Goal: Task Accomplishment & Management: Use online tool/utility

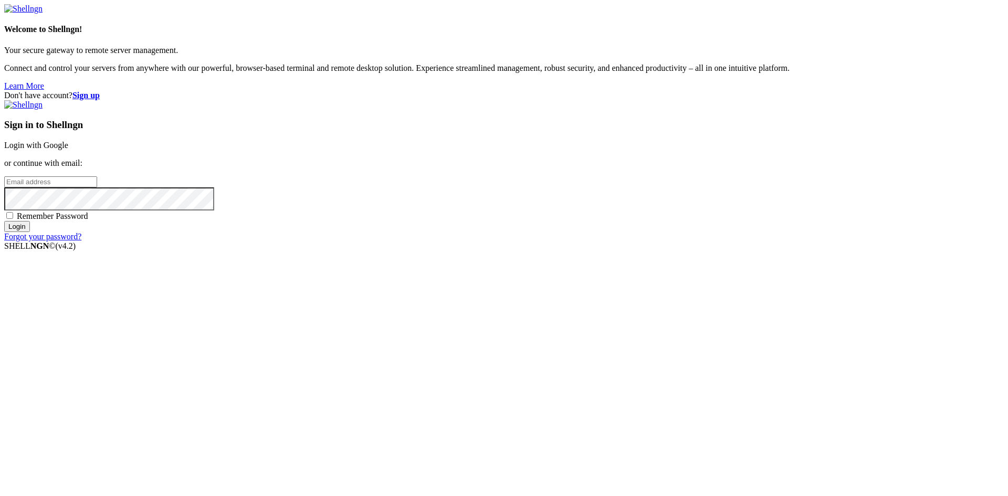
click at [68, 150] on link "Login with Google" at bounding box center [36, 145] width 64 height 9
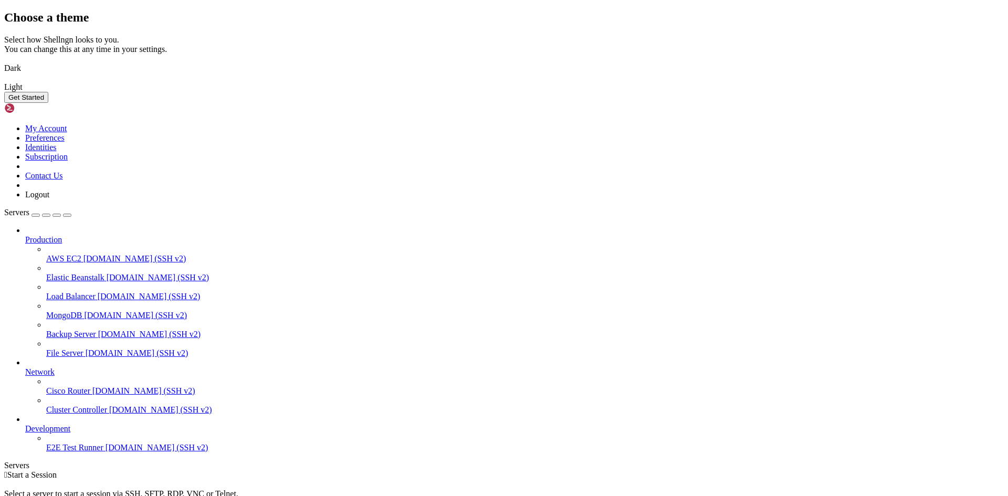
click at [319, 92] on div "Select how Shellngn looks to you. You can change this at any time in your setti…" at bounding box center [503, 63] width 999 height 57
click at [4, 61] on img at bounding box center [4, 61] width 0 height 0
click at [48, 103] on button "Get Started" at bounding box center [26, 97] width 44 height 11
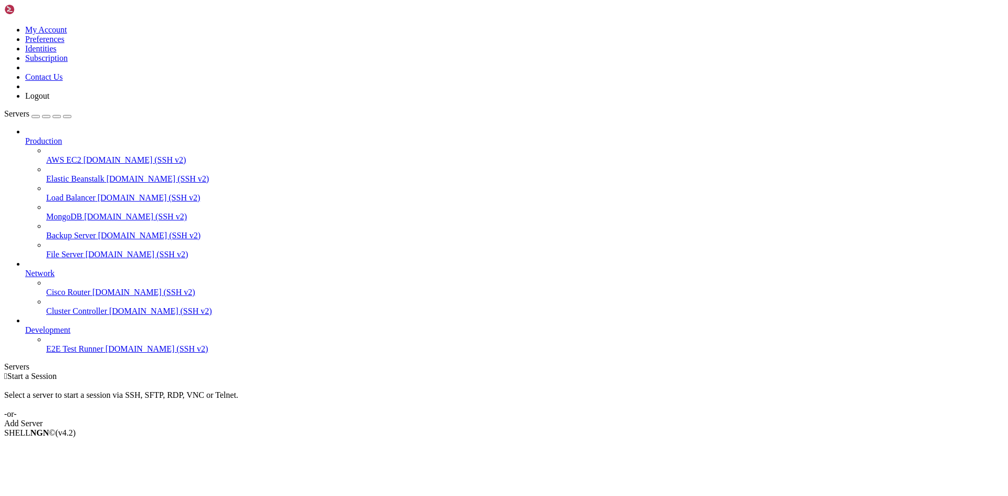
click at [568, 419] on div "Add Server" at bounding box center [503, 423] width 999 height 9
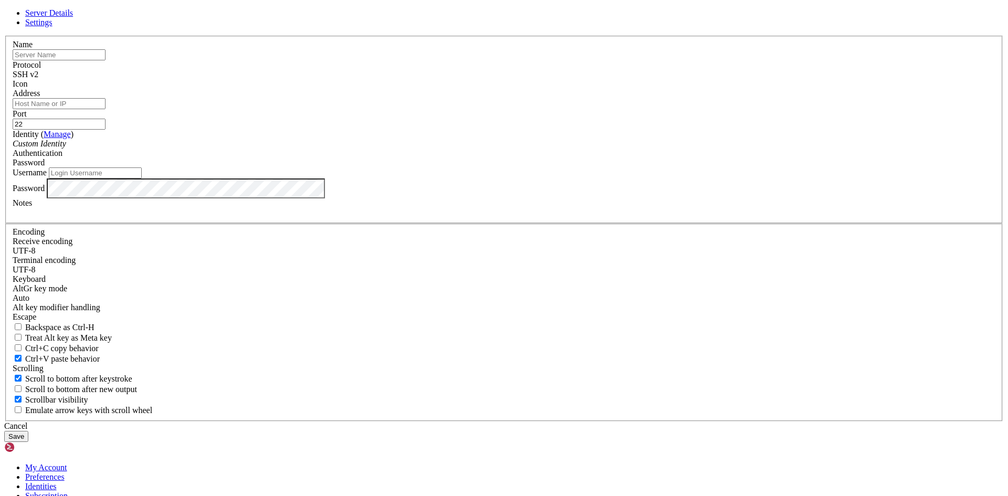
click at [146, 27] on div "Server Details Settings Name Protocol SSH v2 Icon" at bounding box center [503, 225] width 999 height 434
click at [52, 27] on span "Settings" at bounding box center [38, 22] width 27 height 9
click at [73, 17] on link "Server Details" at bounding box center [49, 12] width 48 height 9
click at [124, 14] on div "Server Details Settings Name Protocol SSH v2 Icon" at bounding box center [503, 225] width 999 height 434
click at [117, 13] on div "Server Details Settings Name Protocol SSH v2 Icon" at bounding box center [503, 225] width 999 height 434
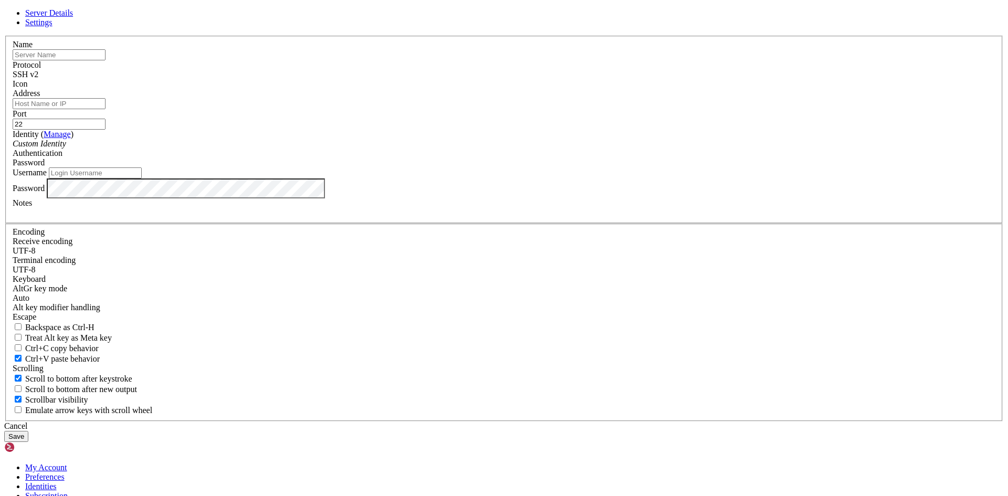
click at [571, 422] on div "Cancel" at bounding box center [503, 426] width 999 height 9
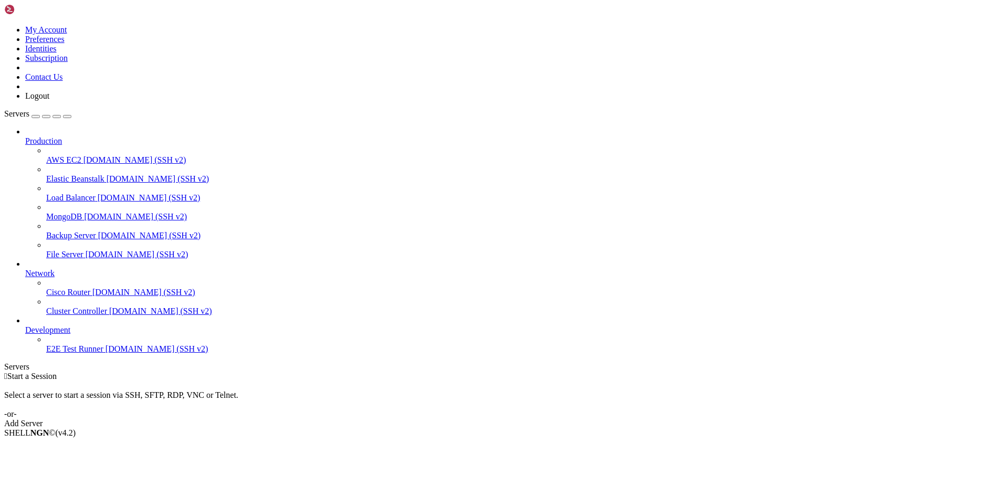
click at [106, 5] on div "My Account Preferences Identities Subscription Contact Us Logout" at bounding box center [503, 52] width 999 height 97
click at [4, 25] on icon at bounding box center [4, 25] width 0 height 0
click at [582, 419] on link "Add Server" at bounding box center [503, 423] width 999 height 9
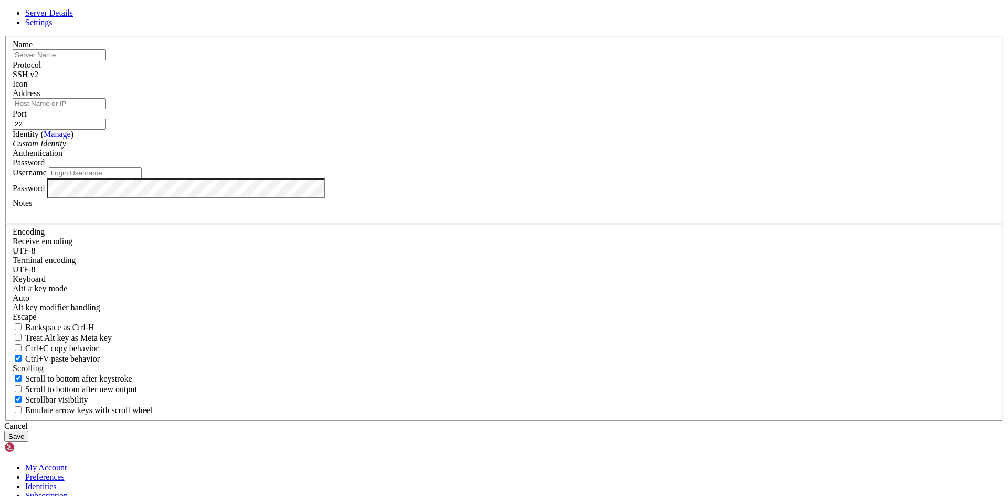
click at [418, 60] on div "Name" at bounding box center [504, 50] width 983 height 20
click at [106, 60] on input "text" at bounding box center [59, 54] width 93 height 11
type input "yancloud"
click at [887, 237] on div "Server Details Settings Name [PERSON_NAME] Protocol SSH v2 Icon" at bounding box center [503, 225] width 999 height 434
click at [106, 109] on input "Address" at bounding box center [59, 103] width 93 height 11
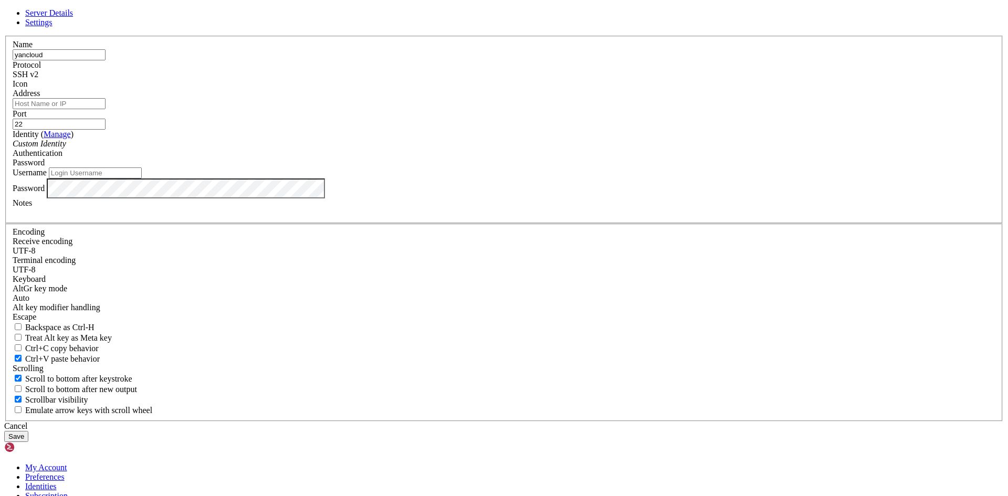
paste input "[TECHNICAL_ID]"
type input "[TECHNICAL_ID]"
click at [448, 149] on div "Custom Identity" at bounding box center [504, 143] width 983 height 9
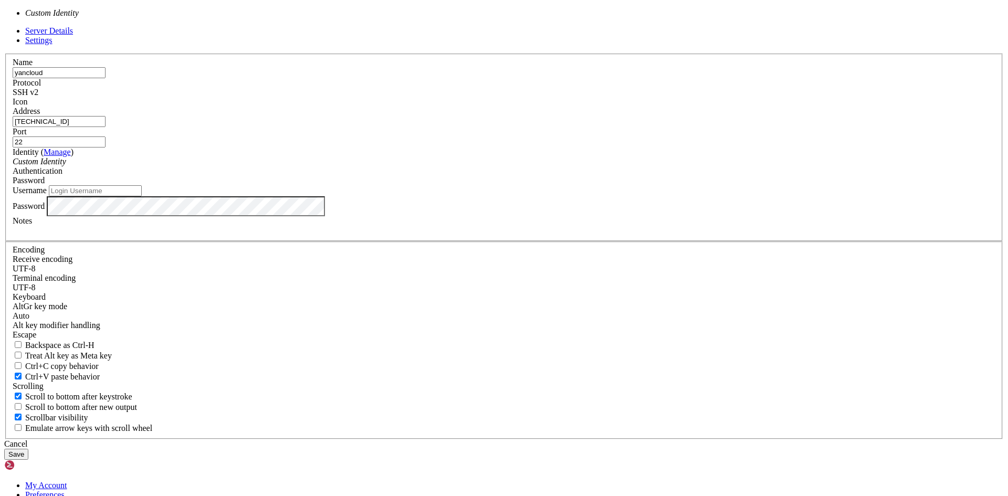
click at [448, 166] on div "Custom Identity" at bounding box center [504, 161] width 983 height 9
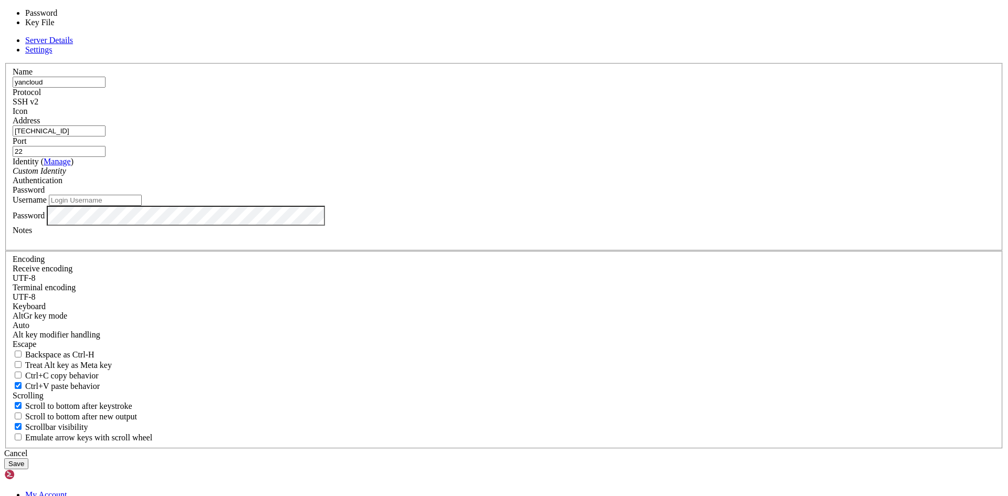
click at [577, 195] on div "Password" at bounding box center [504, 189] width 983 height 9
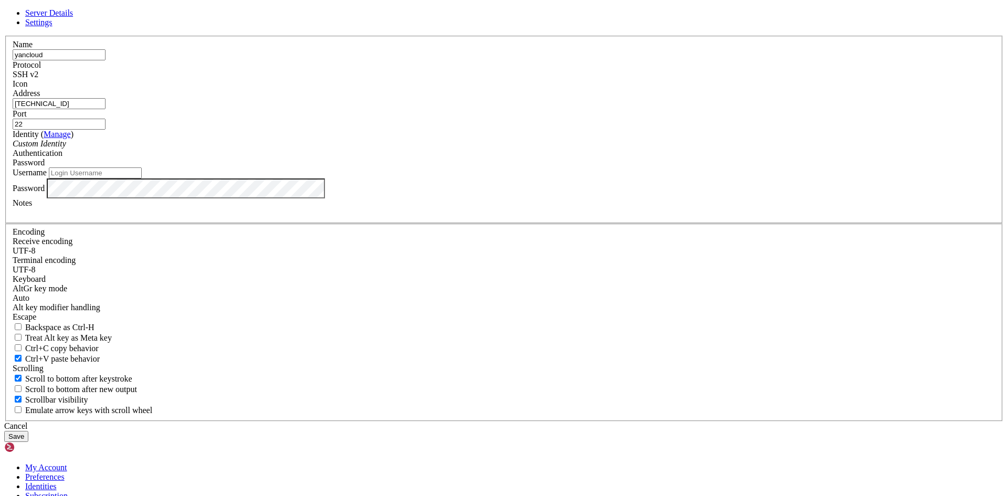
click at [584, 167] on div "Password" at bounding box center [504, 162] width 983 height 9
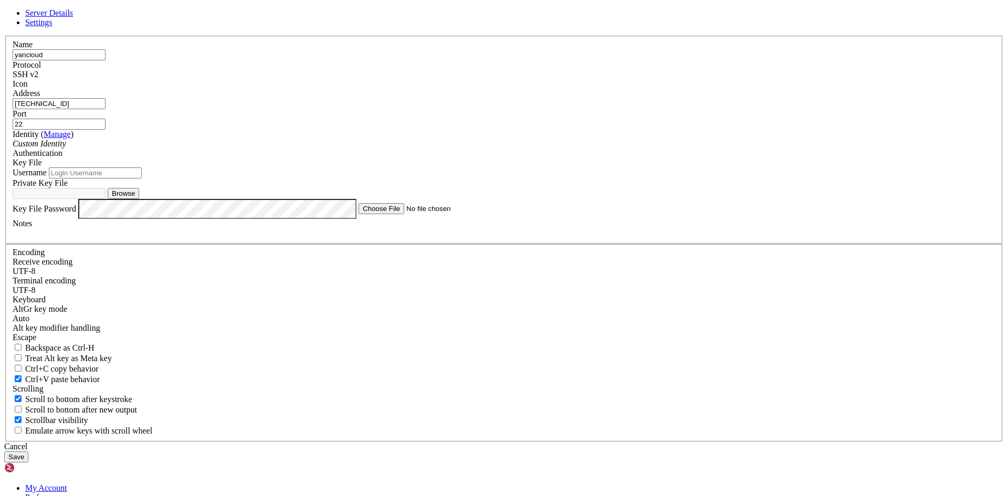
click at [142, 178] on input "Username" at bounding box center [95, 172] width 93 height 11
paste input "snadaked"
type input "snadaked"
click at [139, 199] on button "Browse" at bounding box center [123, 193] width 31 height 11
type input "id_ed25519"
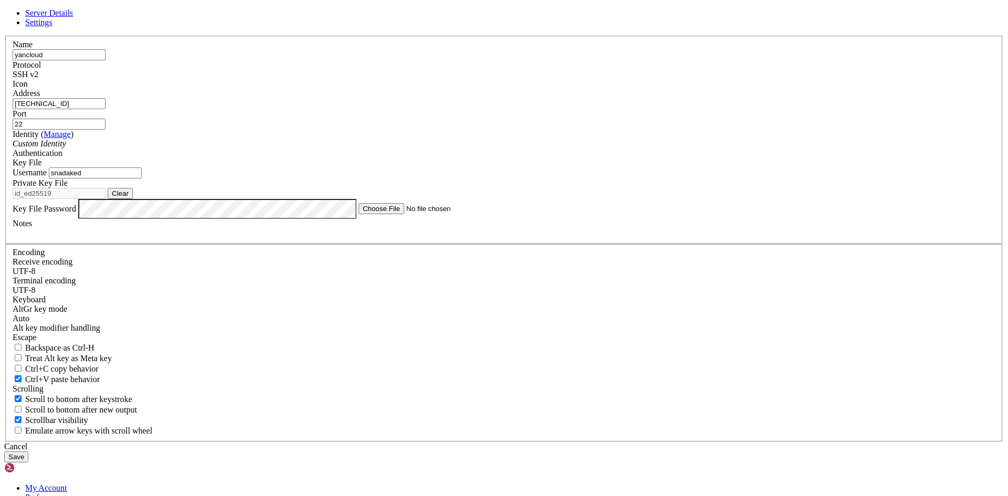
click at [28, 451] on button "Save" at bounding box center [16, 456] width 24 height 11
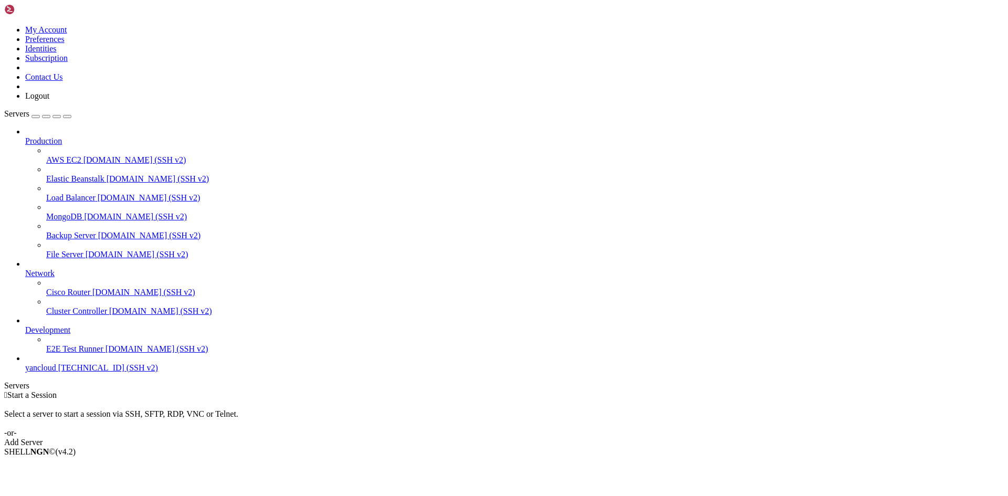
click at [89, 372] on span "[TECHNICAL_ID] (SSH v2)" at bounding box center [108, 367] width 100 height 9
click at [58, 372] on span "[TECHNICAL_ID] (SSH v2)" at bounding box center [108, 367] width 100 height 9
click at [63, 372] on span "[TECHNICAL_ID] (SSH v2)" at bounding box center [108, 367] width 100 height 9
click at [53, 465] on span "Connect" at bounding box center [39, 469] width 28 height 9
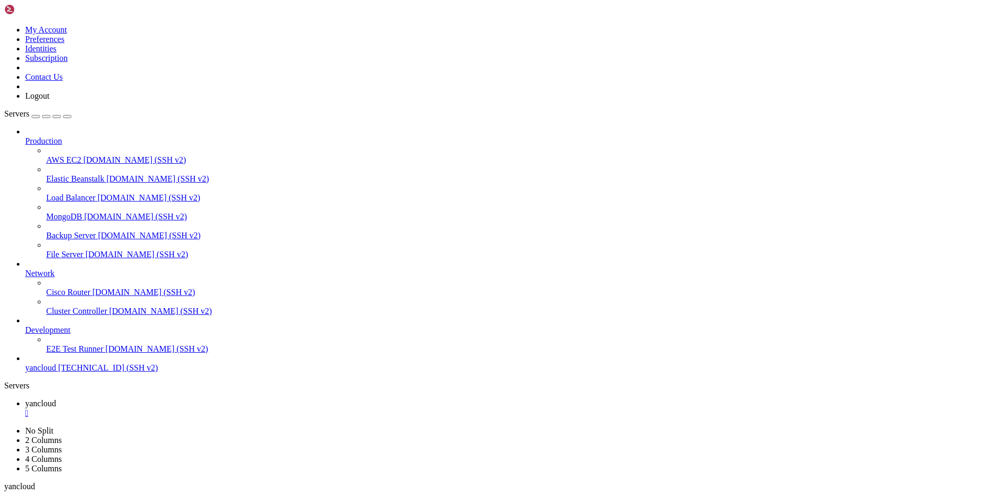
click at [46, 117] on div "button" at bounding box center [46, 117] width 0 height 0
click at [65, 410] on div "Servers Production AWS EC2 [DOMAIN_NAME] (SSH v2) Elastic Beanstalk [DOMAIN_NAM…" at bounding box center [503, 259] width 999 height 301
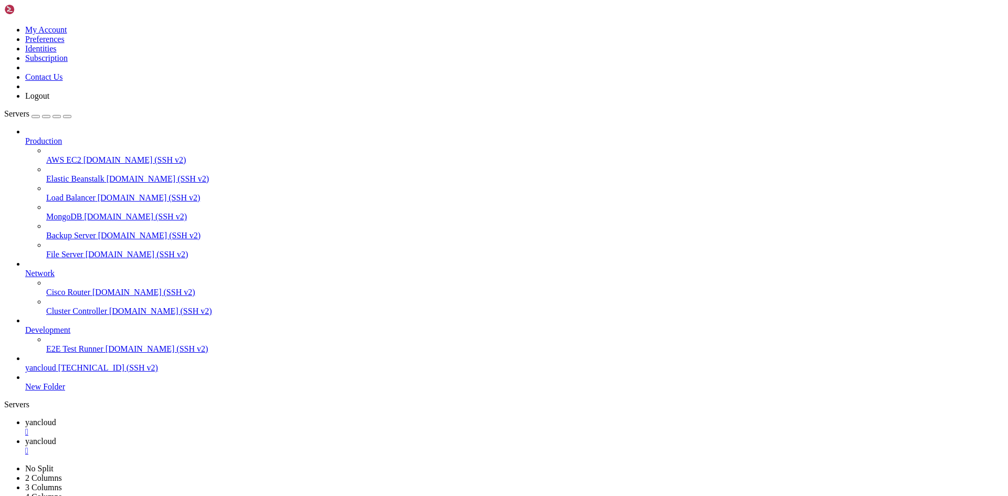
click at [161, 418] on link "yancloud " at bounding box center [514, 427] width 978 height 19
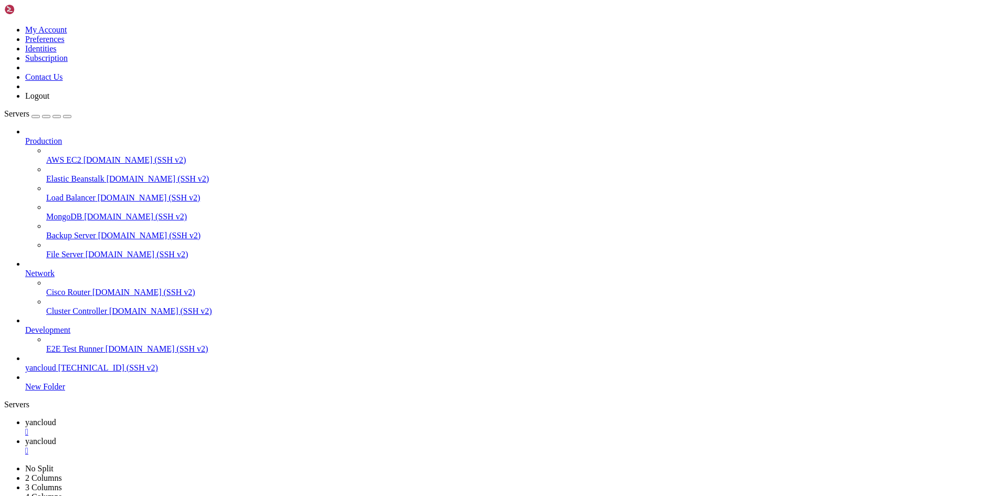
scroll to position [5, 1]
click at [240, 437] on link "yancloud " at bounding box center [514, 446] width 978 height 19
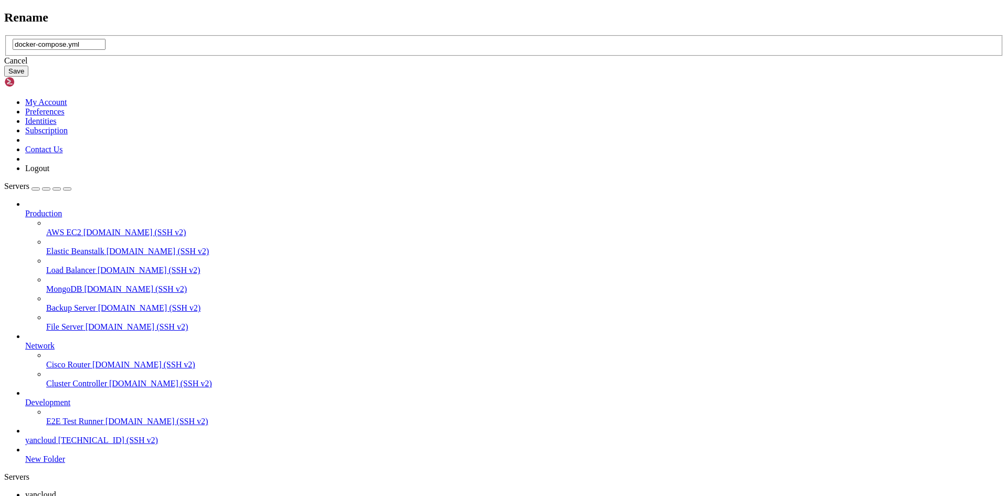
click at [160, 14] on div "Rename docker-compose.yml Cancel Save" at bounding box center [503, 43] width 999 height 67
click at [539, 77] on div "Cancel Save" at bounding box center [503, 66] width 999 height 20
click at [537, 66] on div "Cancel" at bounding box center [503, 60] width 999 height 9
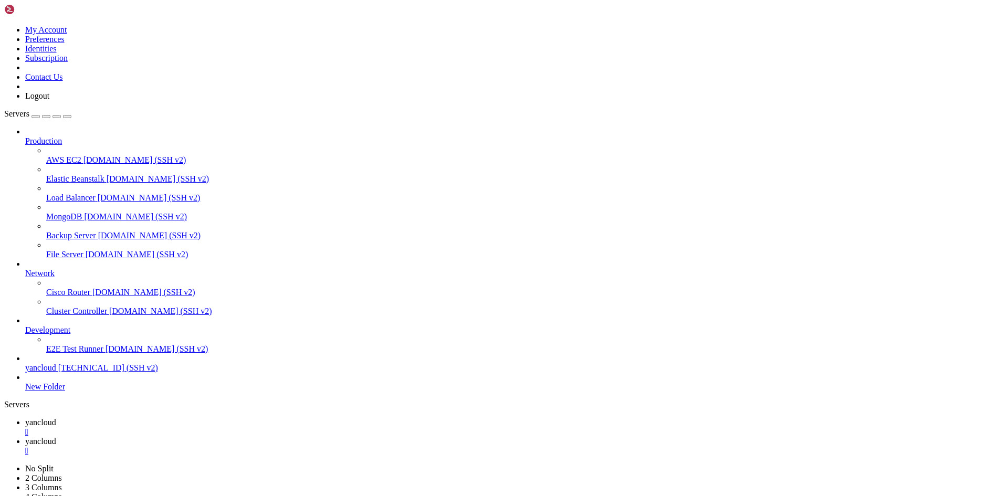
click at [172, 418] on link "yancloud " at bounding box center [514, 427] width 978 height 19
click at [56, 437] on span "yancloud" at bounding box center [40, 441] width 31 height 9
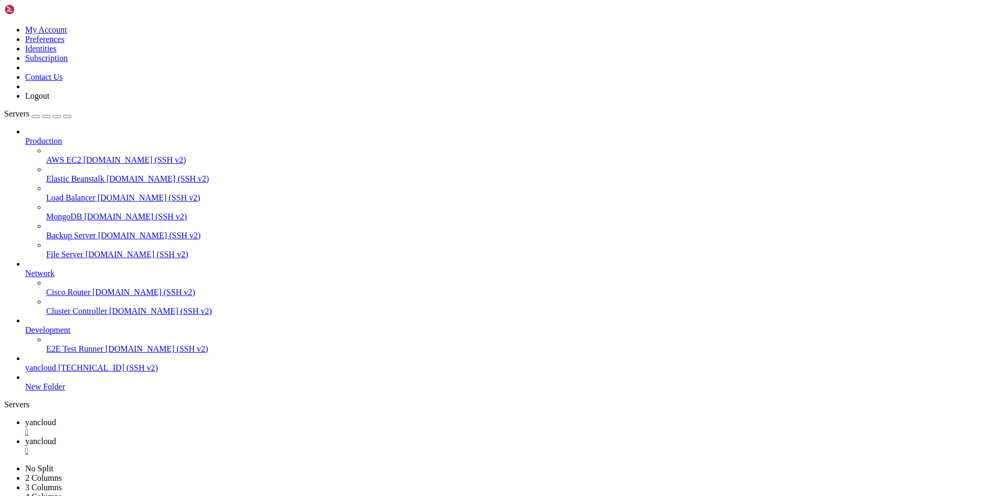
click at [56, 418] on span "yancloud" at bounding box center [40, 422] width 31 height 9
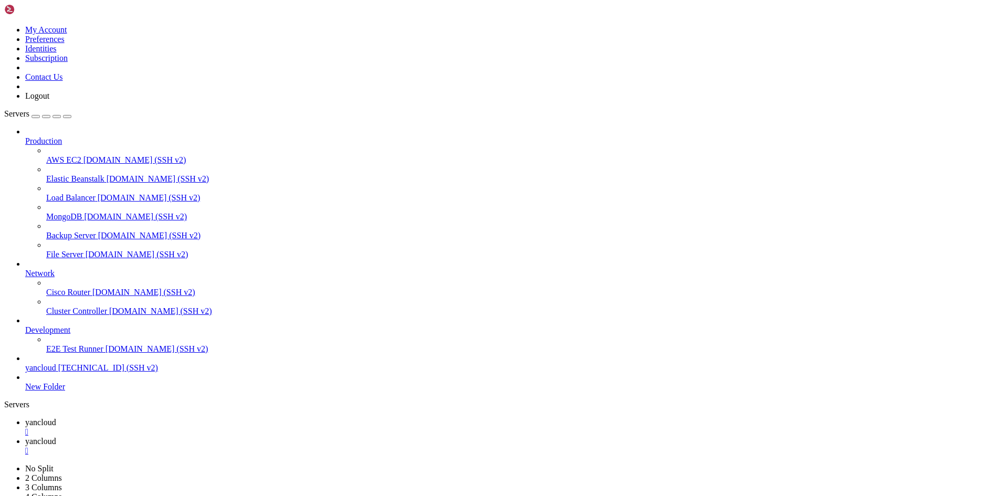
click at [56, 437] on span "yancloud" at bounding box center [40, 441] width 31 height 9
click at [150, 418] on link "yancloud " at bounding box center [514, 427] width 978 height 19
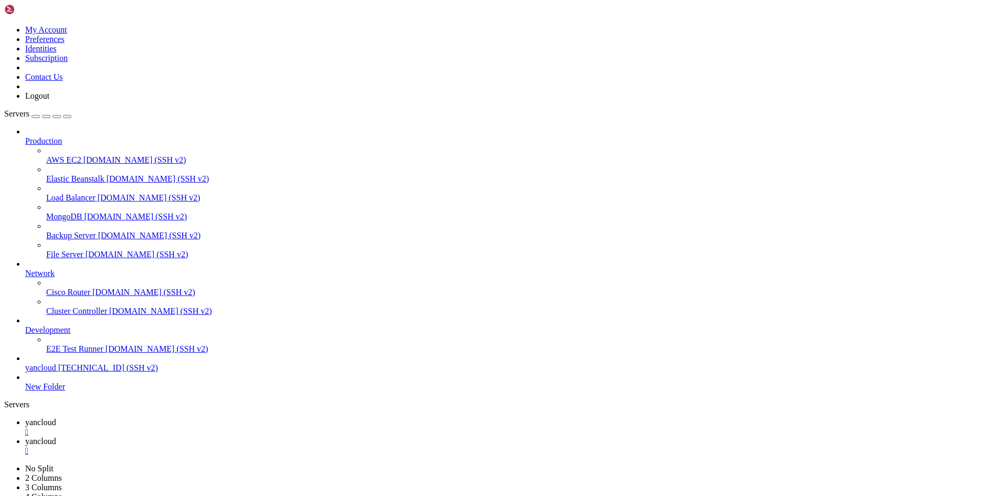
click at [240, 437] on link "yancloud " at bounding box center [514, 446] width 978 height 19
drag, startPoint x: 297, startPoint y: 36, endPoint x: 281, endPoint y: 29, distance: 17.0
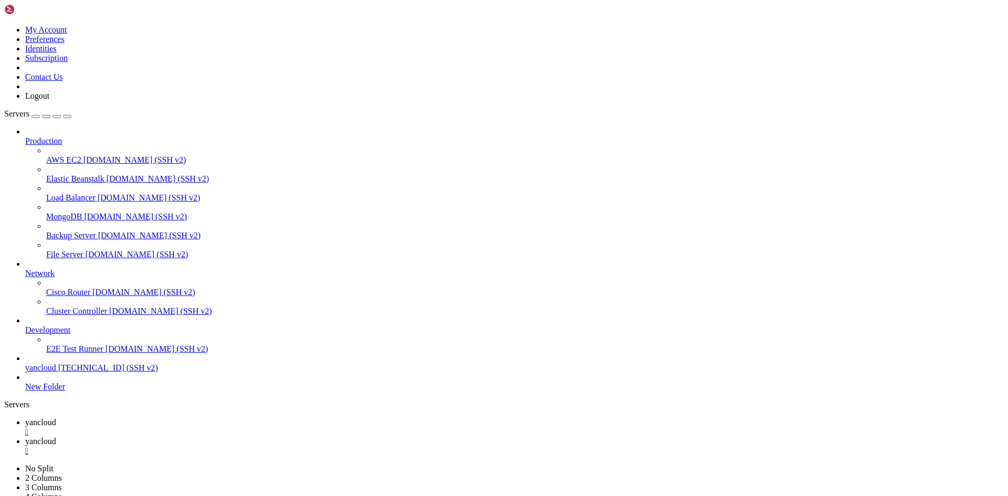
click at [156, 418] on link "yancloud " at bounding box center [514, 427] width 978 height 19
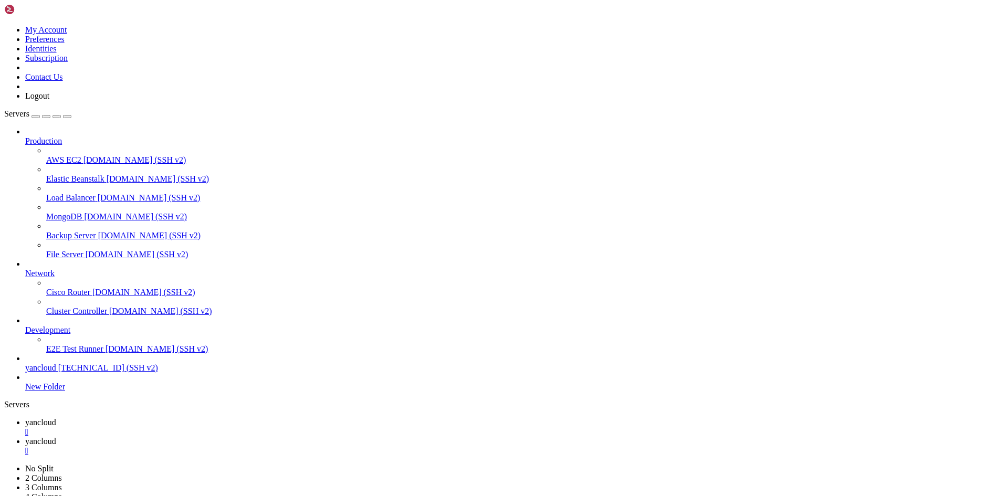
scroll to position [687, 0]
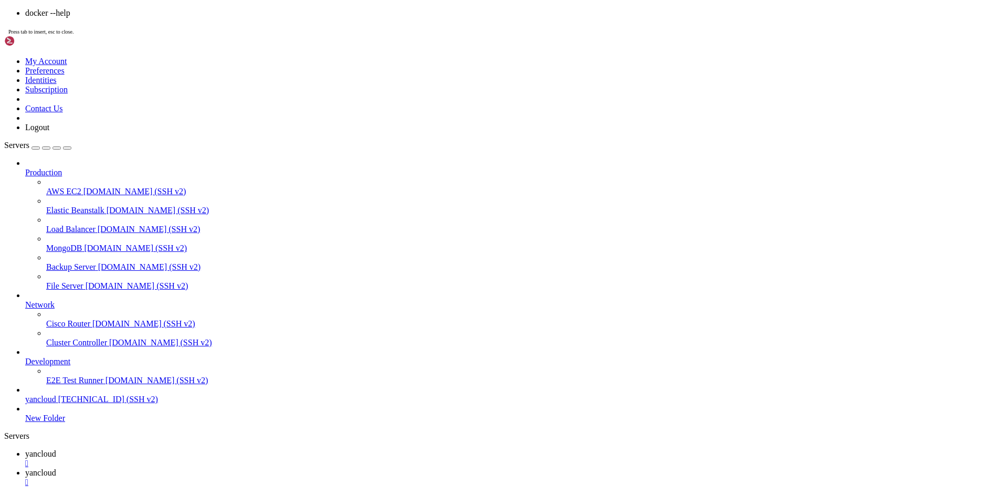
scroll to position [750, 0]
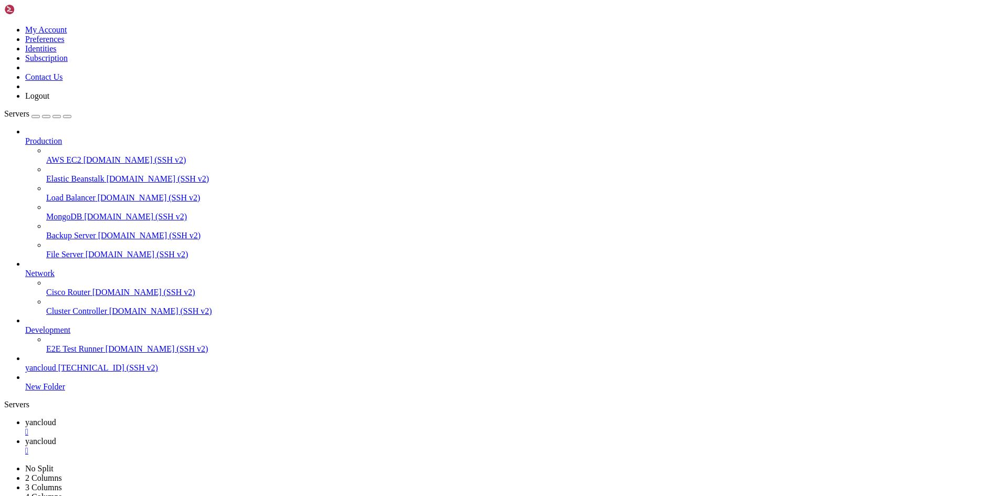
scroll to position [1124, 0]
click at [250, 437] on link "yancloud " at bounding box center [514, 446] width 978 height 19
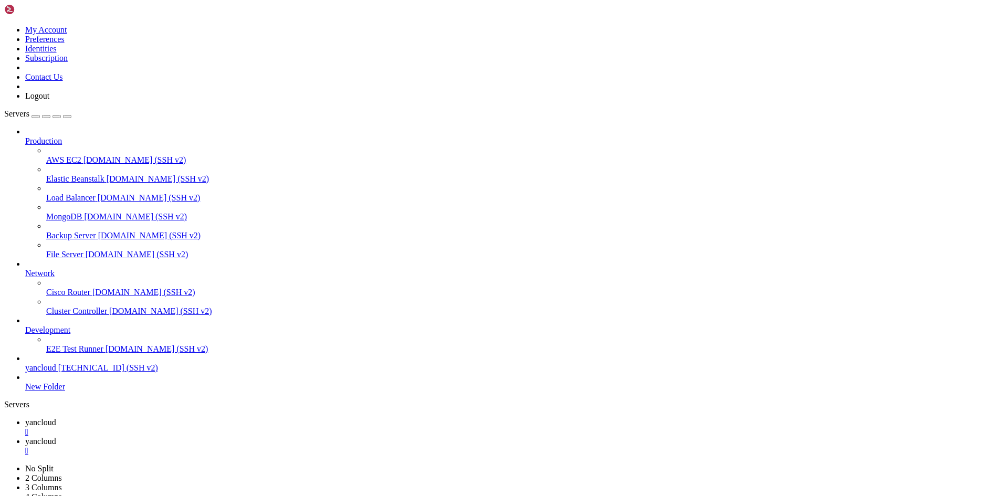
type input "/home/snadaked/psy"
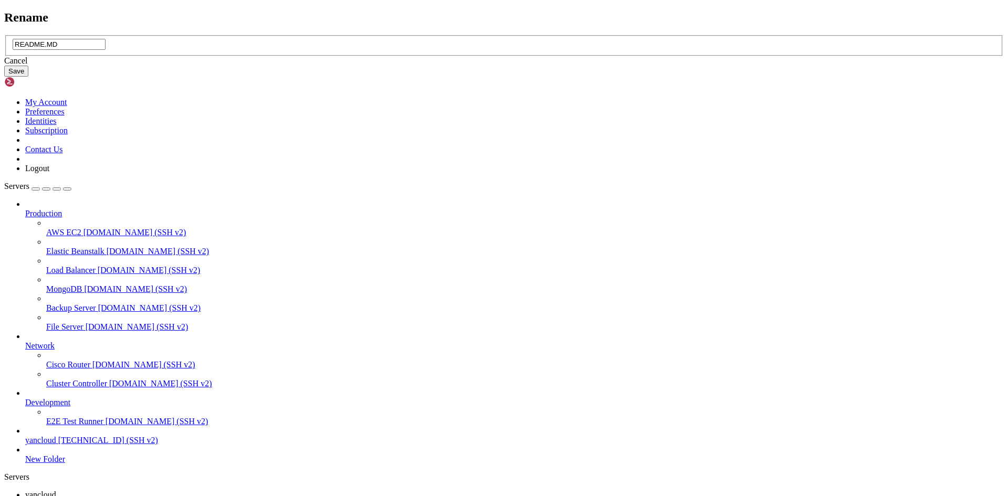
click at [155, 10] on div "Rename README.MD Cancel Save" at bounding box center [503, 43] width 999 height 67
click at [530, 66] on div "Cancel" at bounding box center [503, 60] width 999 height 9
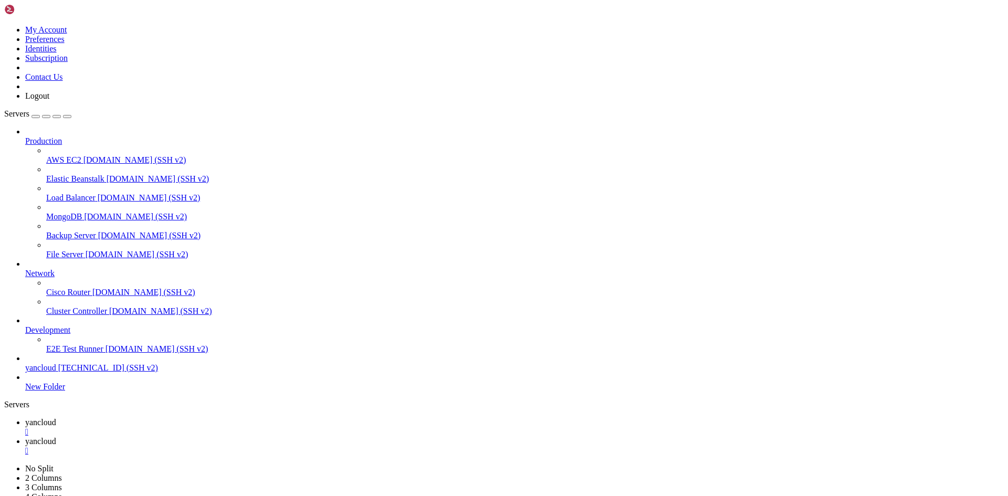
click at [165, 418] on link "yancloud " at bounding box center [514, 427] width 978 height 19
drag, startPoint x: 75, startPoint y: 696, endPoint x: 367, endPoint y: 749, distance: 297.1
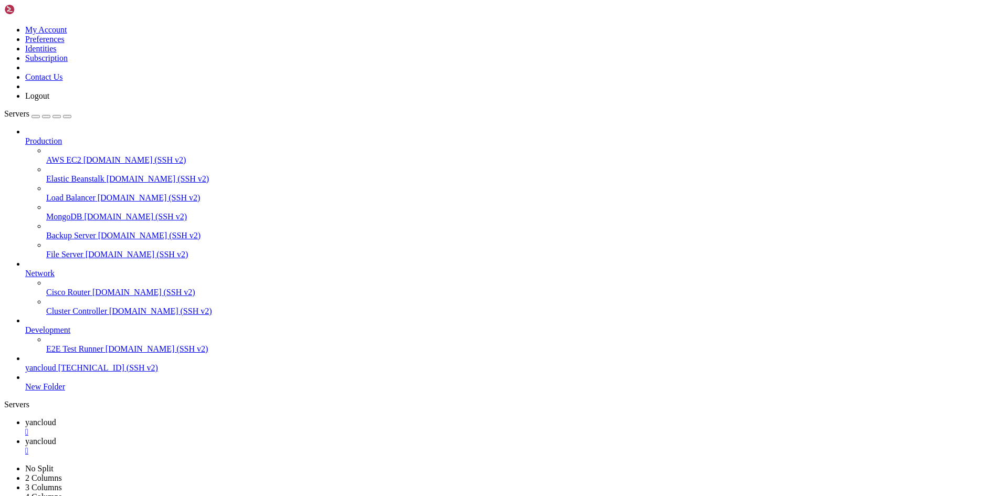
drag, startPoint x: 182, startPoint y: 700, endPoint x: 6, endPoint y: 696, distance: 175.4
drag, startPoint x: 8, startPoint y: 692, endPoint x: 141, endPoint y: 706, distance: 134.1
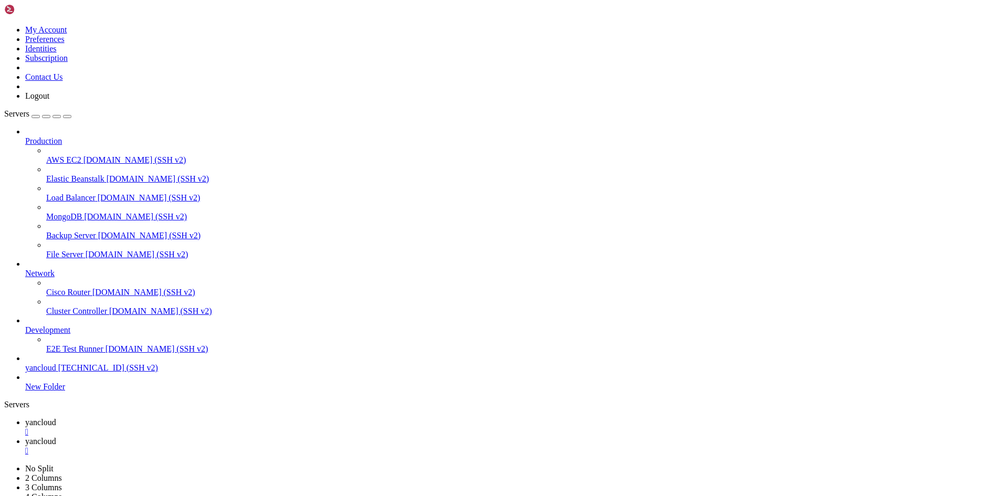
copy div "docker-compose down --remove-orphans docker-compose up --build -d"
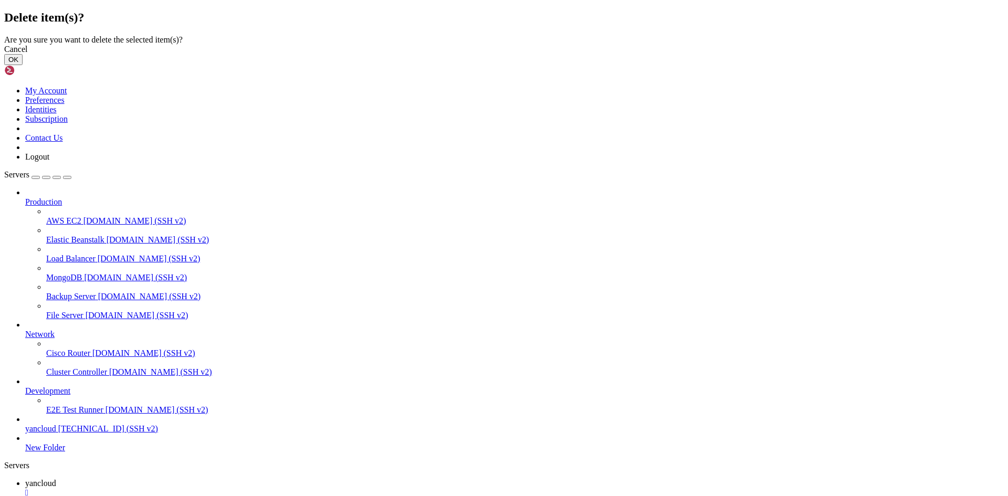
click at [565, 54] on div "Cancel" at bounding box center [503, 49] width 999 height 9
